Goal: Information Seeking & Learning: Learn about a topic

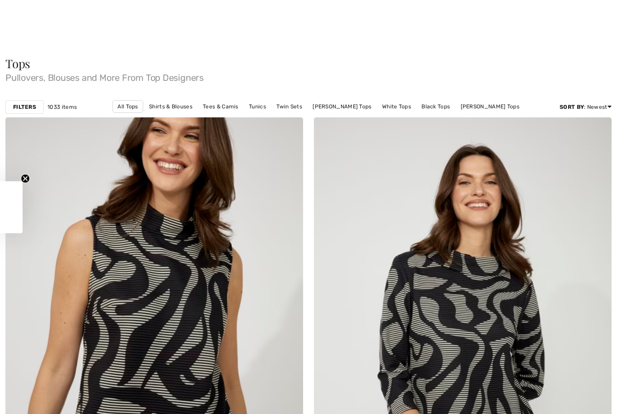
scroll to position [124, 0]
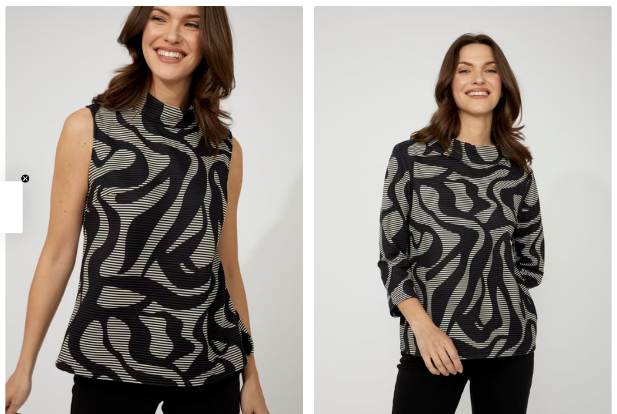
checkbox input "true"
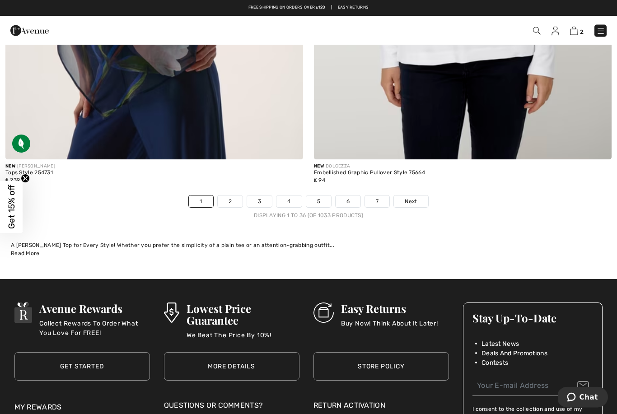
scroll to position [8810, 0]
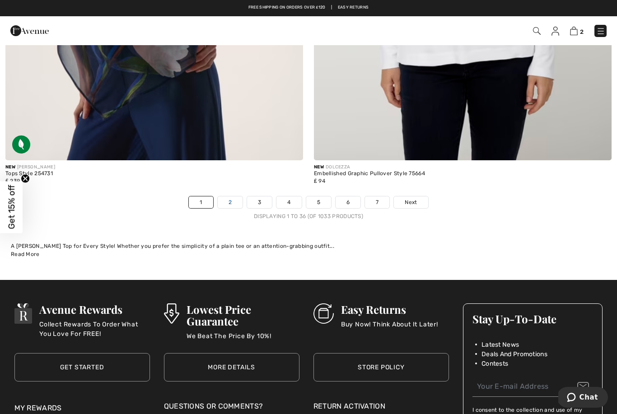
click at [229, 199] on link "2" at bounding box center [230, 202] width 25 height 12
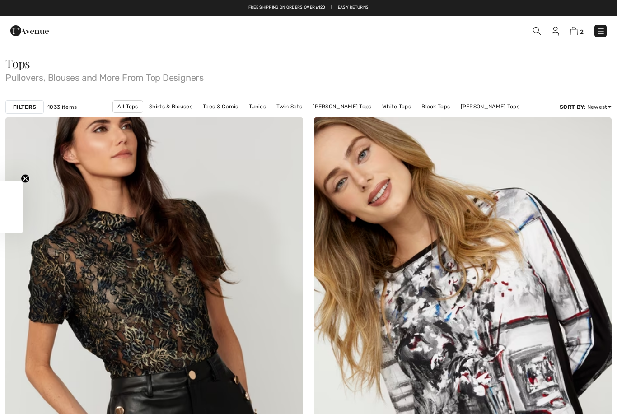
checkbox input "true"
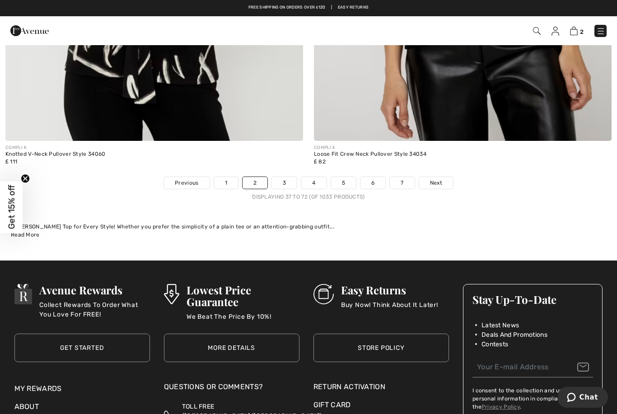
scroll to position [8829, 0]
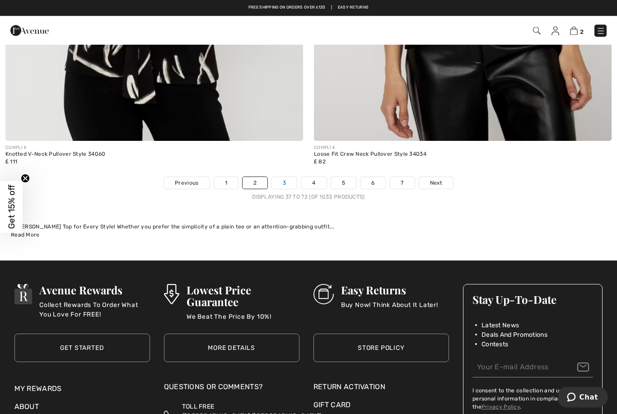
click at [280, 177] on link "3" at bounding box center [284, 183] width 25 height 12
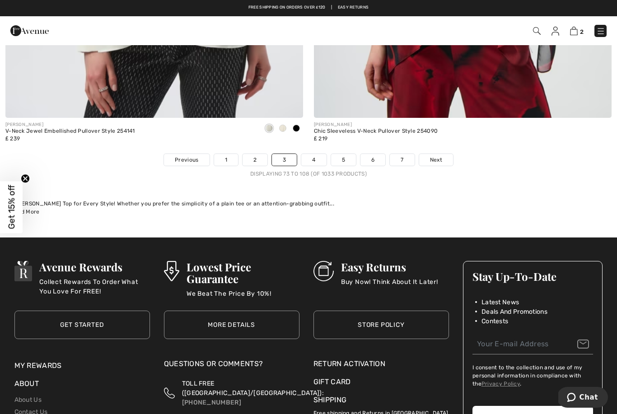
scroll to position [8852, 0]
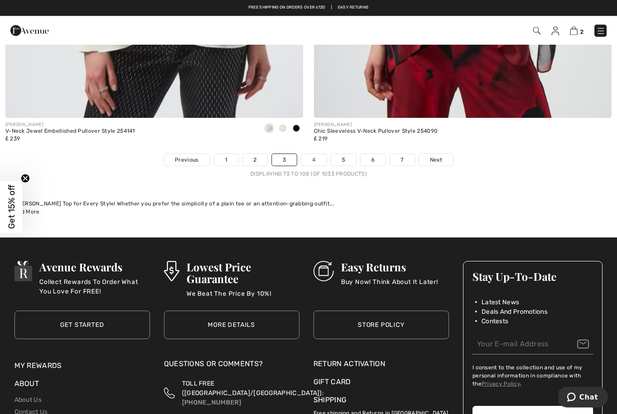
click at [313, 156] on link "4" at bounding box center [313, 160] width 25 height 12
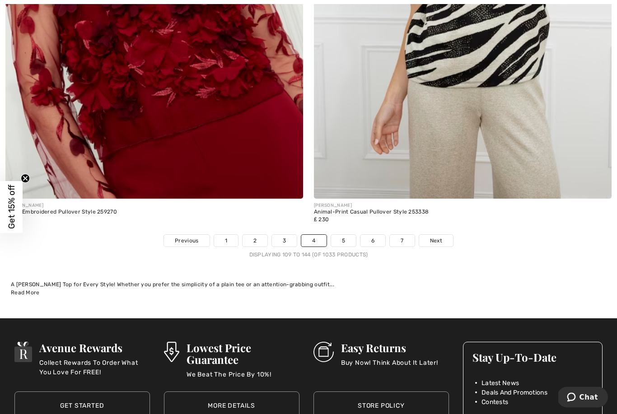
scroll to position [8771, 0]
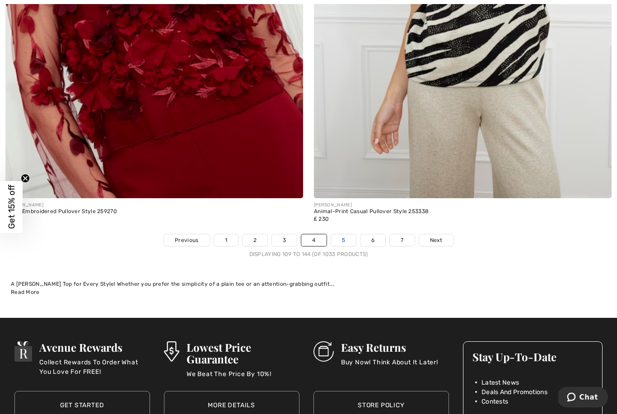
click at [334, 239] on link "5" at bounding box center [343, 241] width 25 height 12
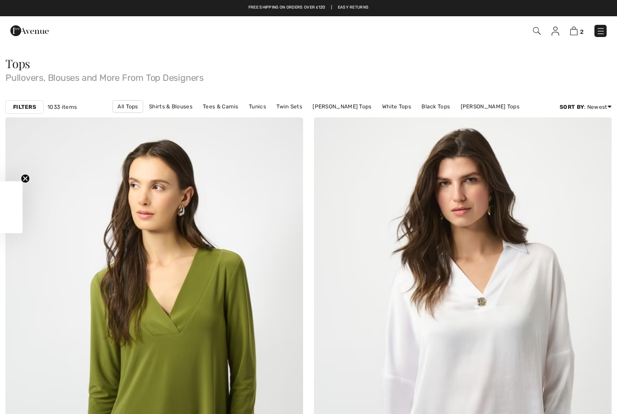
checkbox input "true"
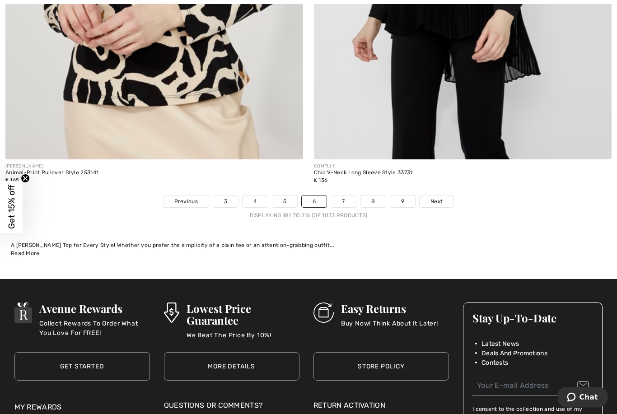
scroll to position [8811, 0]
click at [340, 197] on link "7" at bounding box center [343, 202] width 24 height 12
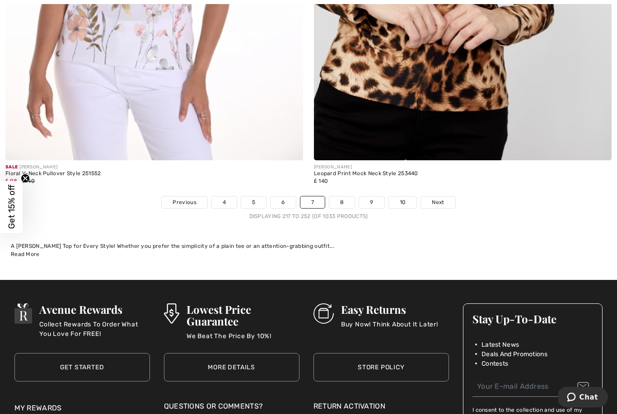
scroll to position [8810, 0]
click at [341, 197] on link "8" at bounding box center [341, 202] width 25 height 12
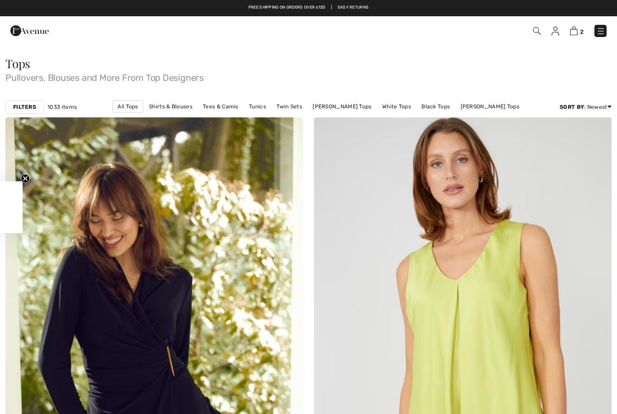
checkbox input "true"
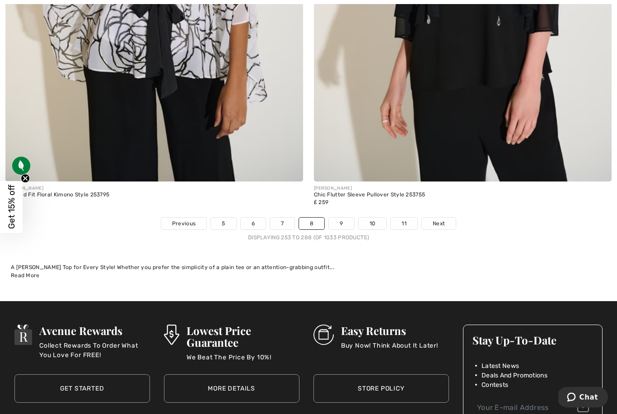
scroll to position [8796, 0]
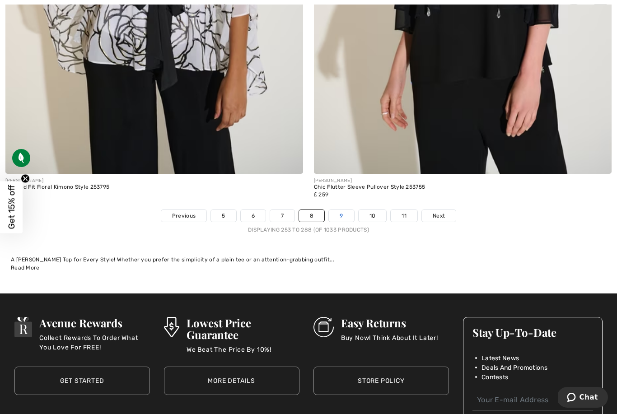
click at [344, 212] on link "9" at bounding box center [341, 216] width 25 height 12
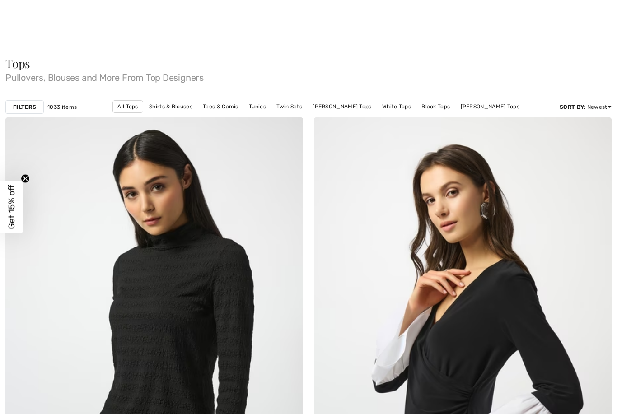
checkbox input "true"
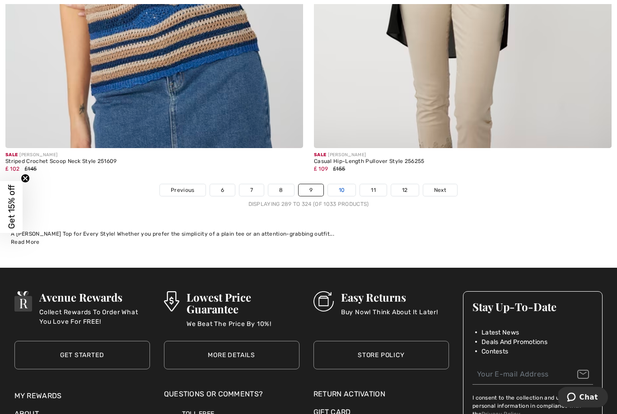
scroll to position [8822, 0]
click at [337, 188] on link "10" at bounding box center [342, 190] width 28 height 12
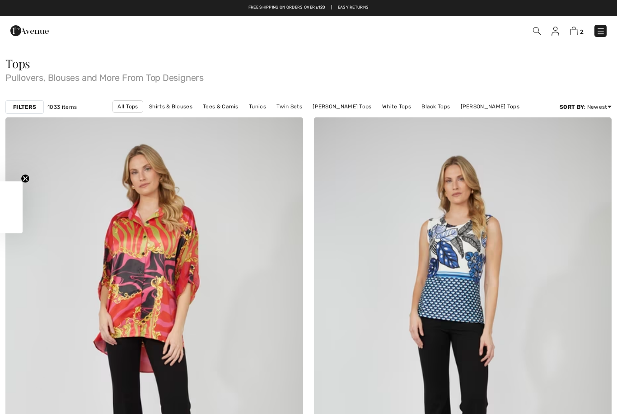
checkbox input "true"
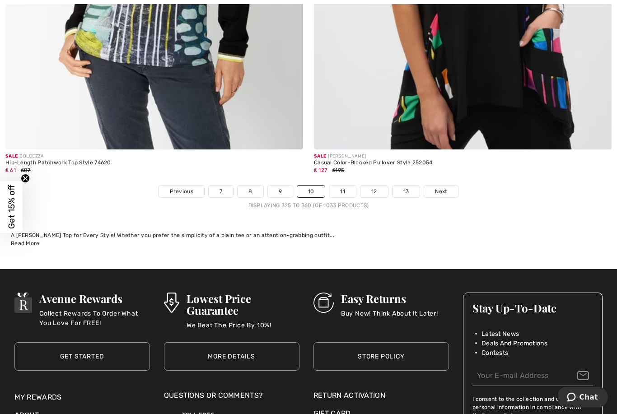
scroll to position [8821, 0]
click at [336, 189] on link "11" at bounding box center [342, 192] width 27 height 12
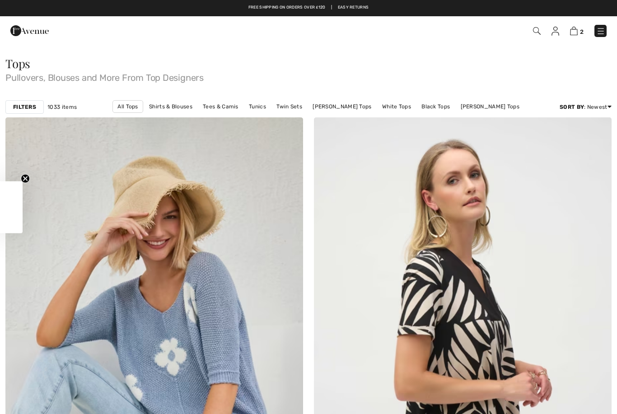
checkbox input "true"
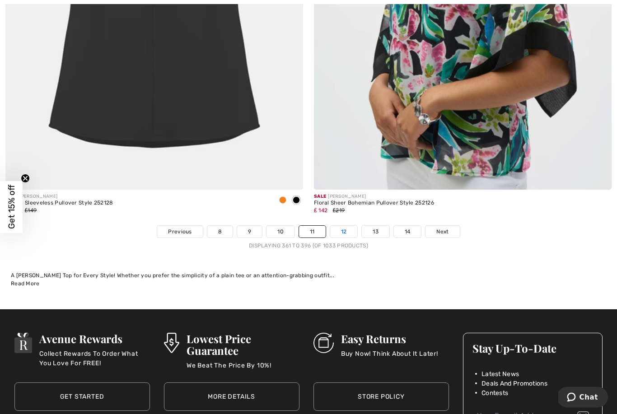
scroll to position [8780, 0]
click at [337, 230] on link "12" at bounding box center [344, 232] width 28 height 12
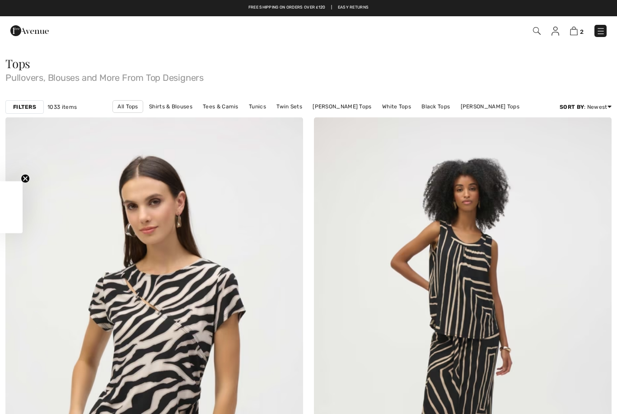
checkbox input "true"
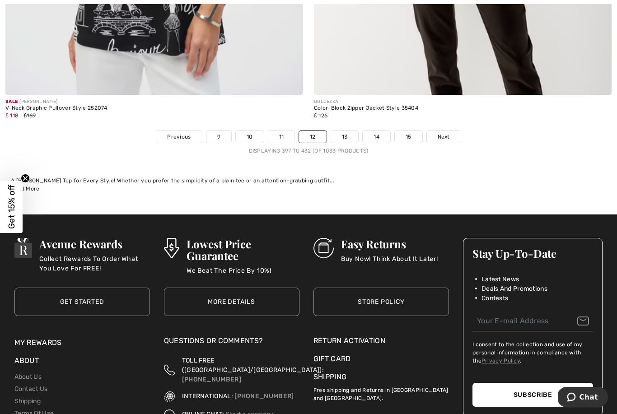
scroll to position [8880, 0]
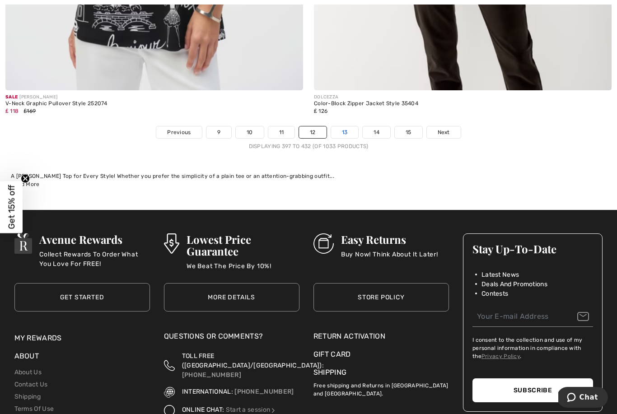
click at [339, 130] on link "13" at bounding box center [345, 132] width 28 height 12
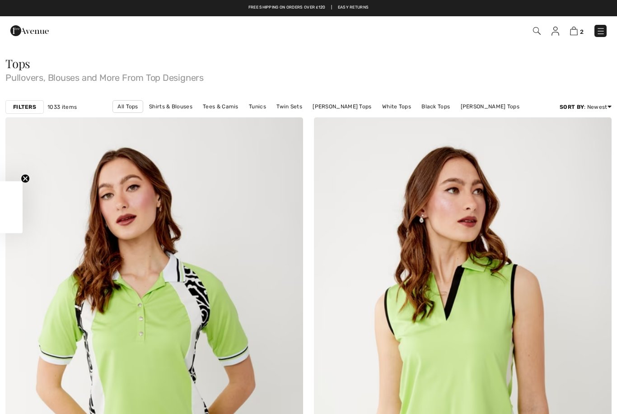
checkbox input "true"
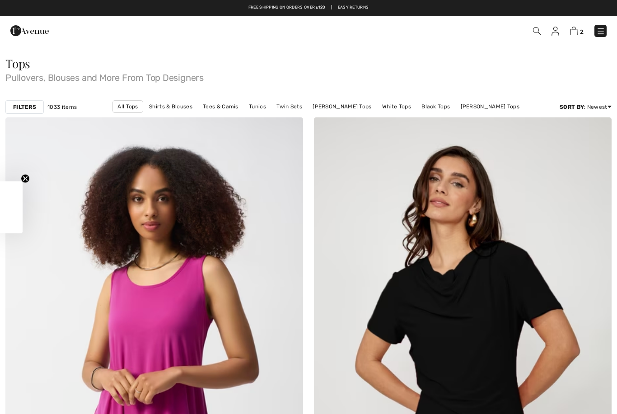
scroll to position [273, 0]
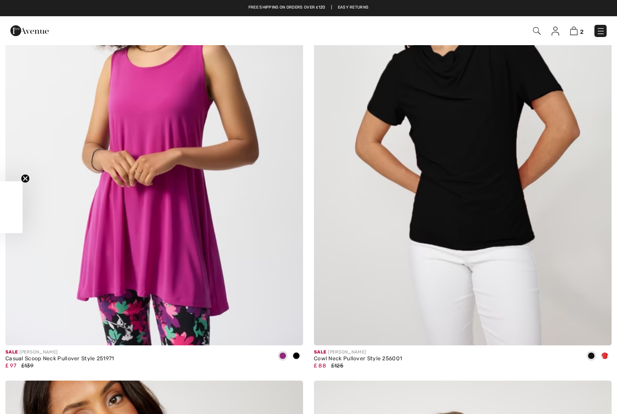
checkbox input "true"
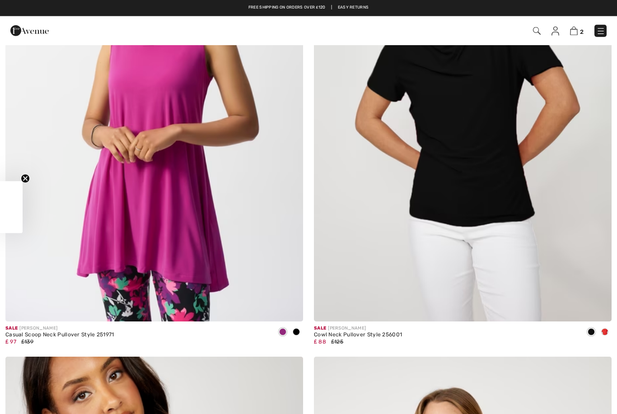
scroll to position [0, 0]
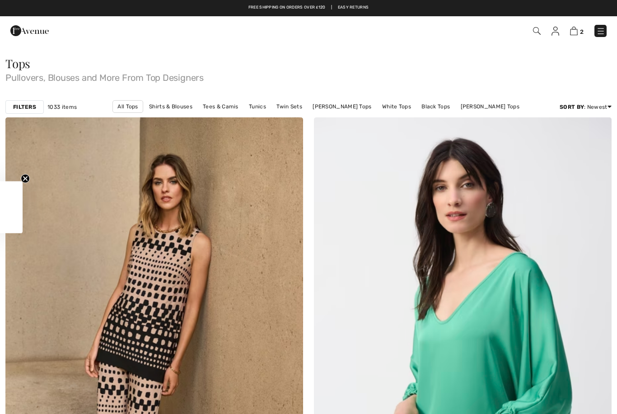
checkbox input "true"
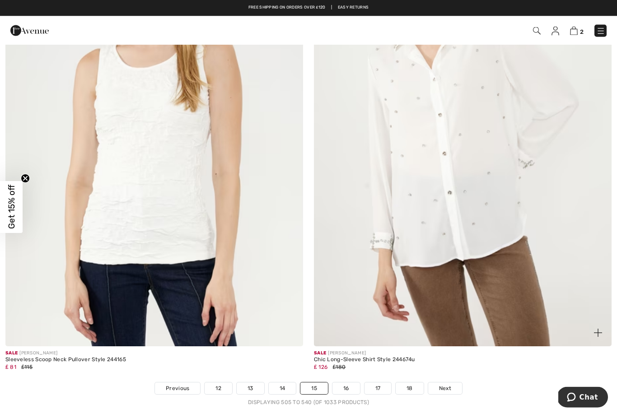
scroll to position [8624, 0]
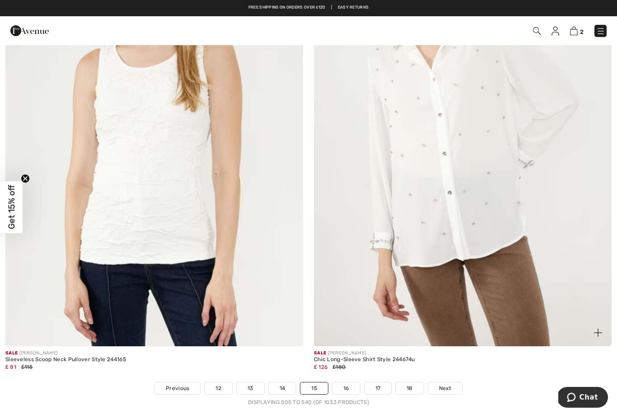
click at [425, 203] on img at bounding box center [463, 123] width 298 height 447
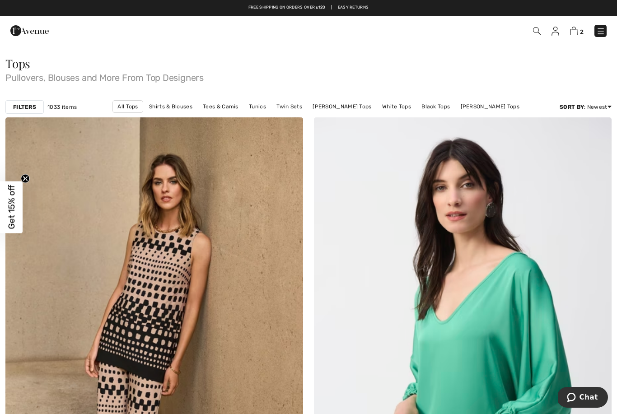
click at [602, 28] on img at bounding box center [600, 31] width 9 height 9
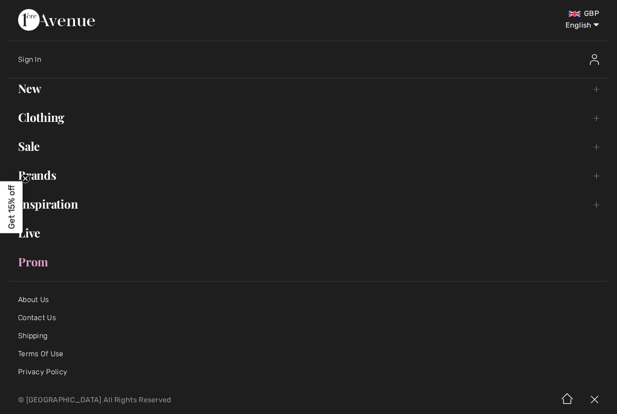
click at [32, 93] on link "New Toggle submenu" at bounding box center [308, 89] width 599 height 20
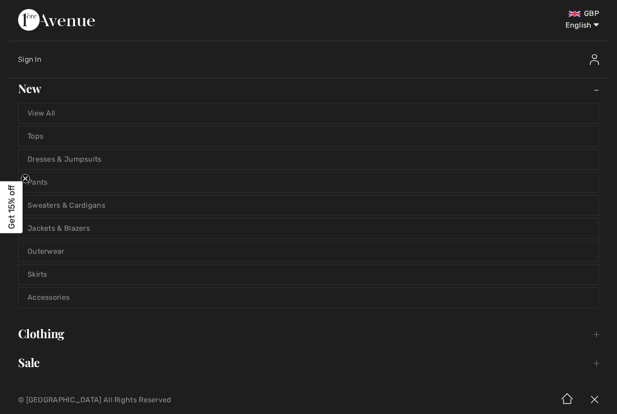
click at [37, 132] on link "Tops" at bounding box center [309, 136] width 580 height 20
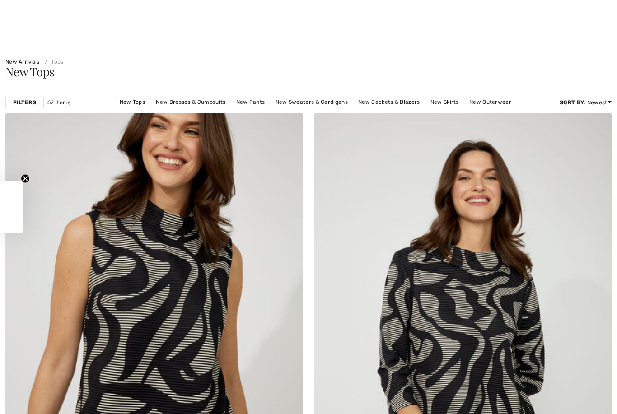
scroll to position [116, 0]
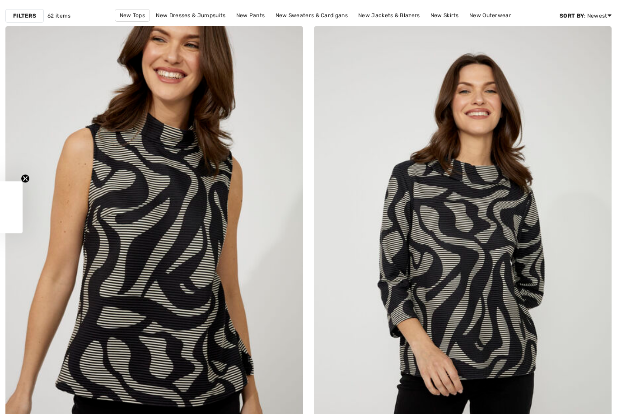
checkbox input "true"
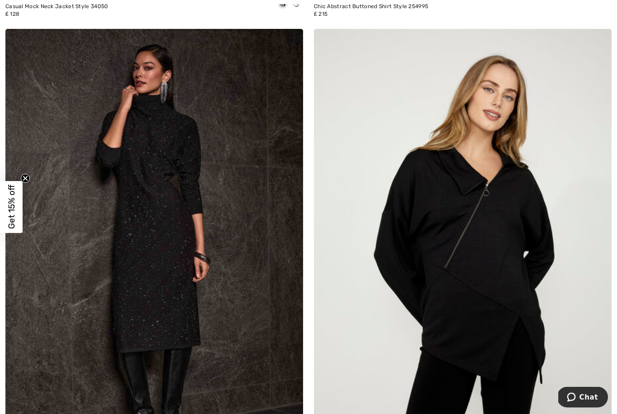
scroll to position [1048, 0]
click at [133, 303] on img at bounding box center [154, 252] width 298 height 447
